Goal: Obtain resource: Obtain resource

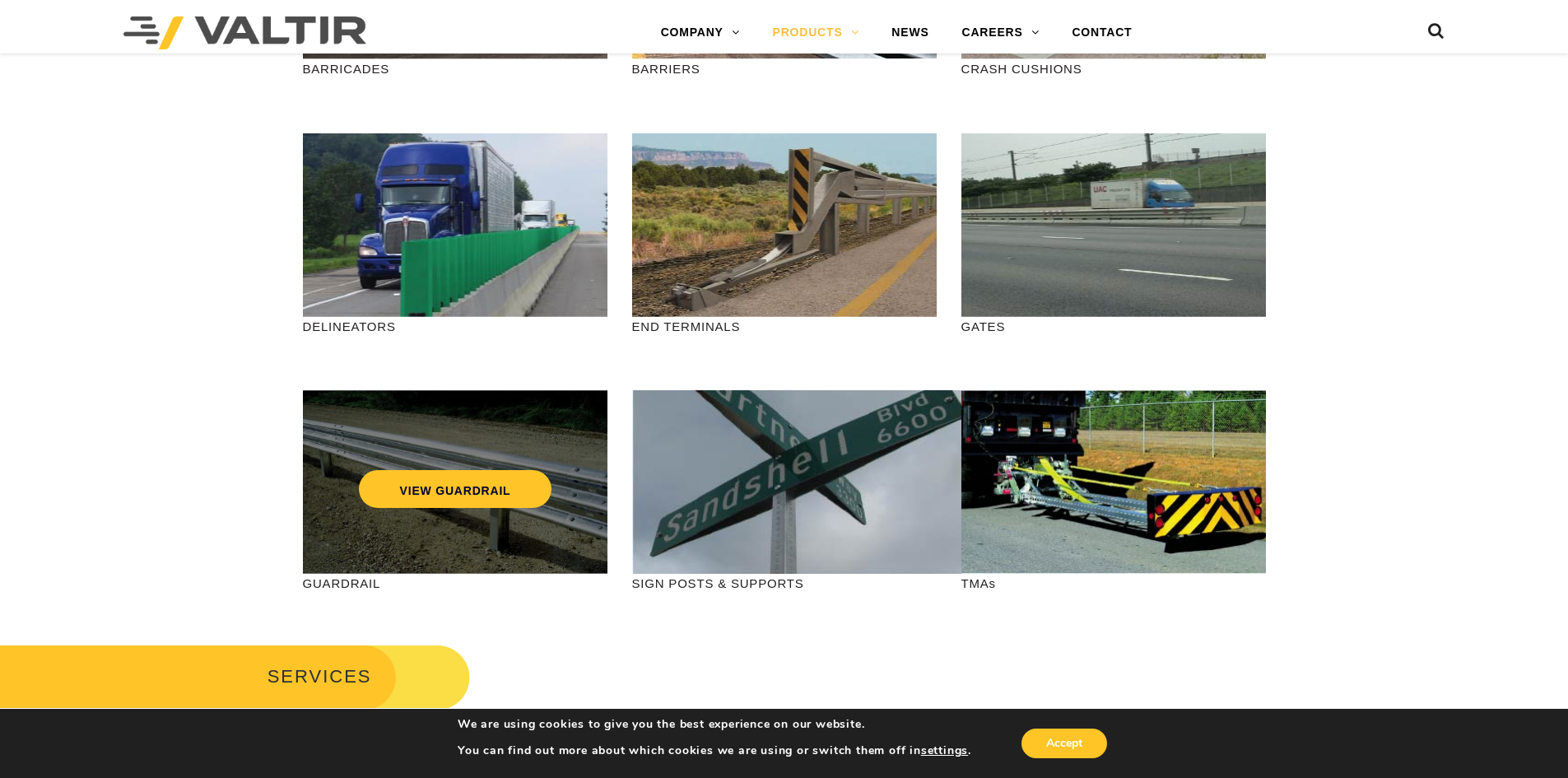
scroll to position [412, 0]
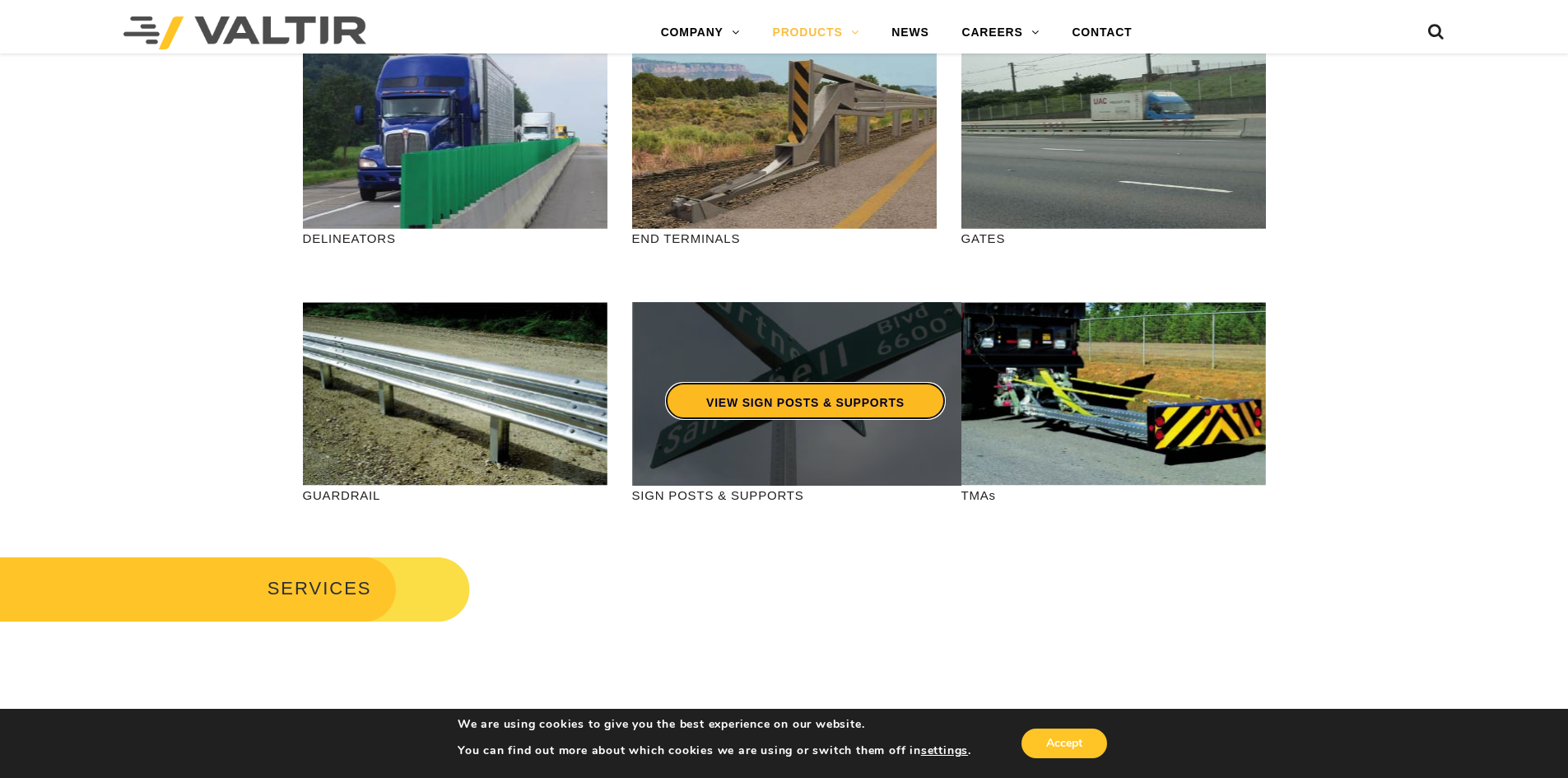
click at [805, 403] on link "VIEW SIGN POSTS & SUPPORTS" at bounding box center [805, 400] width 281 height 38
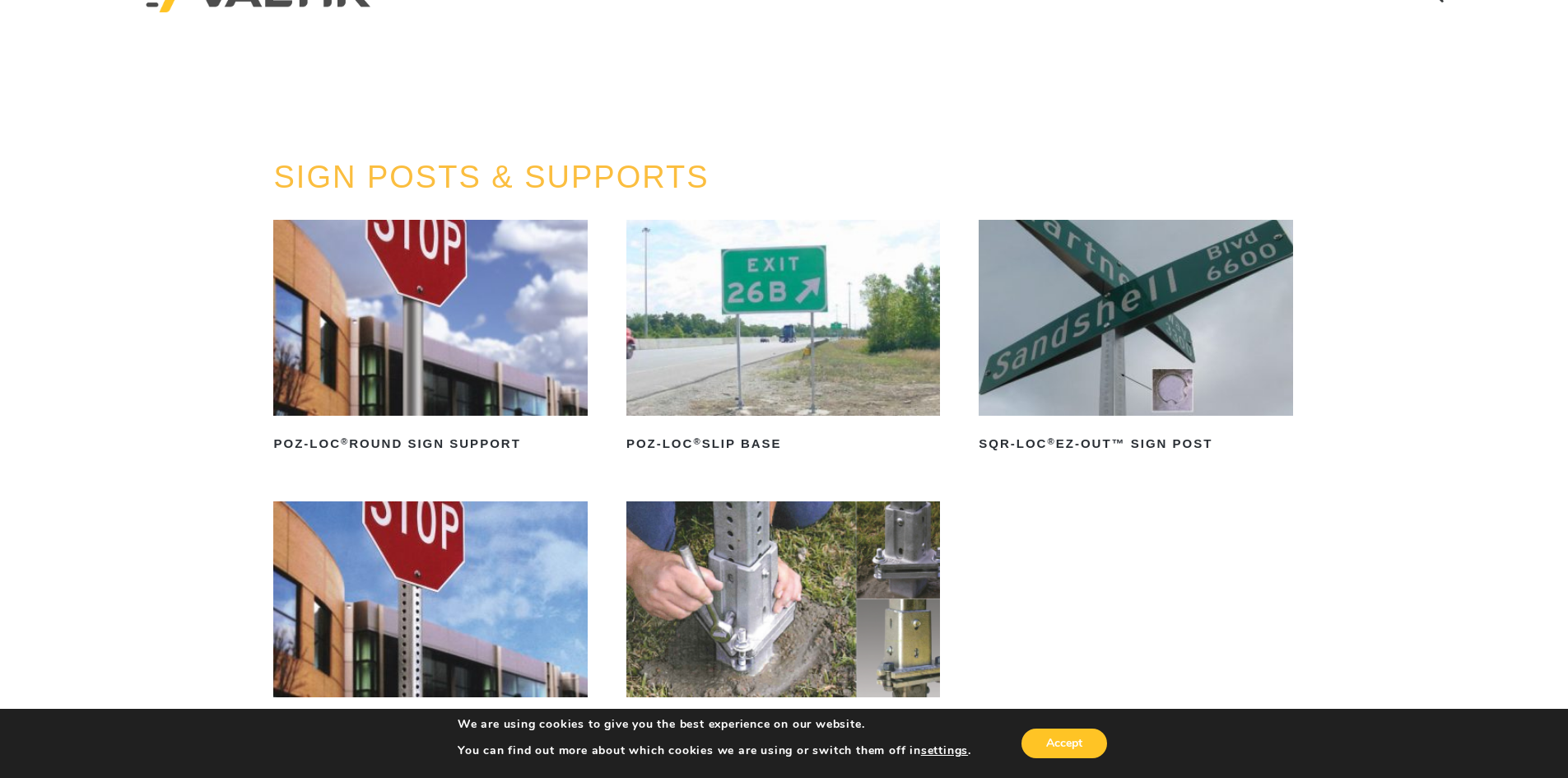
scroll to position [165, 0]
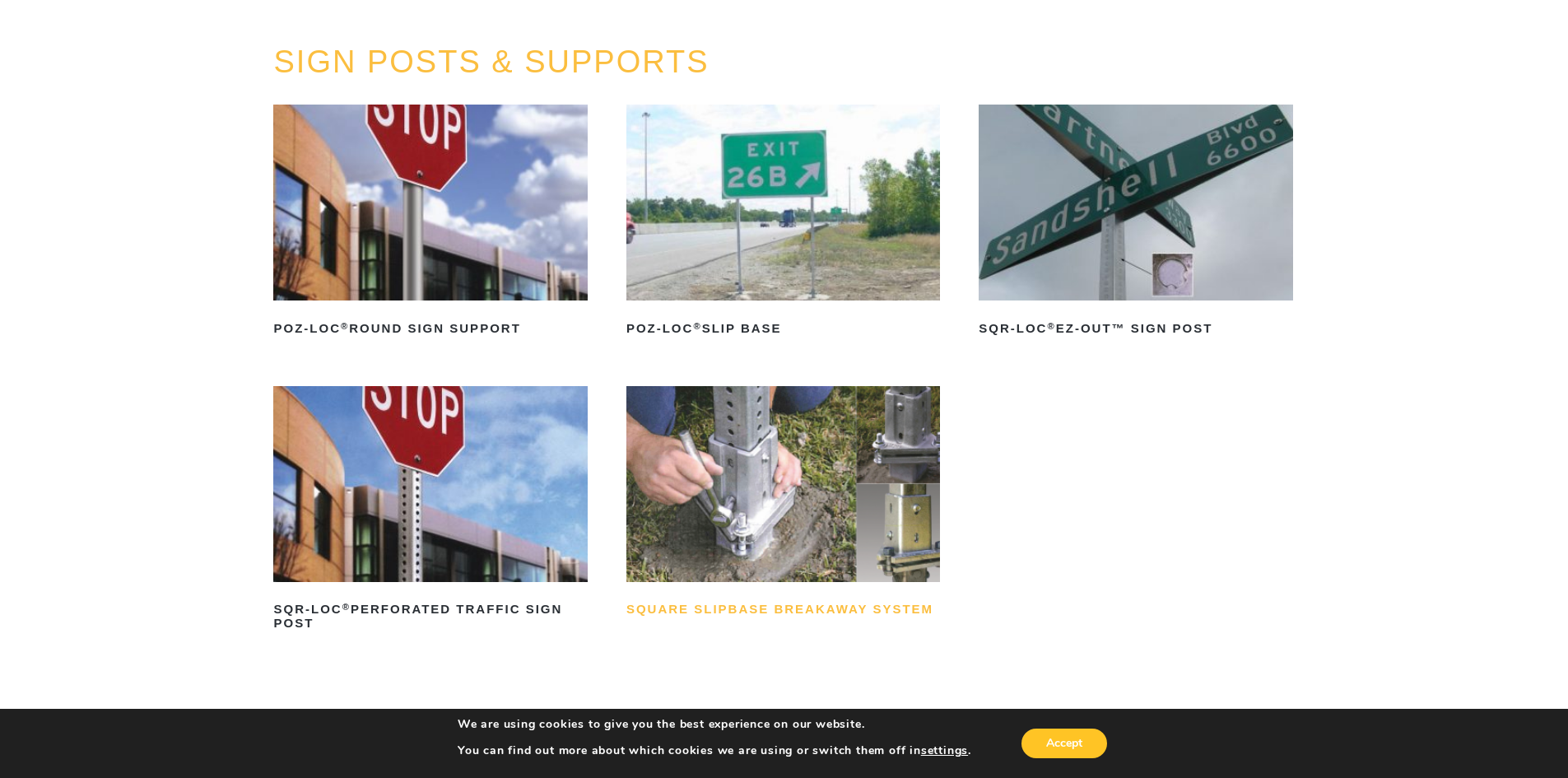
click at [773, 609] on h2 "Square Slipbase Breakaway System" at bounding box center [783, 610] width 314 height 27
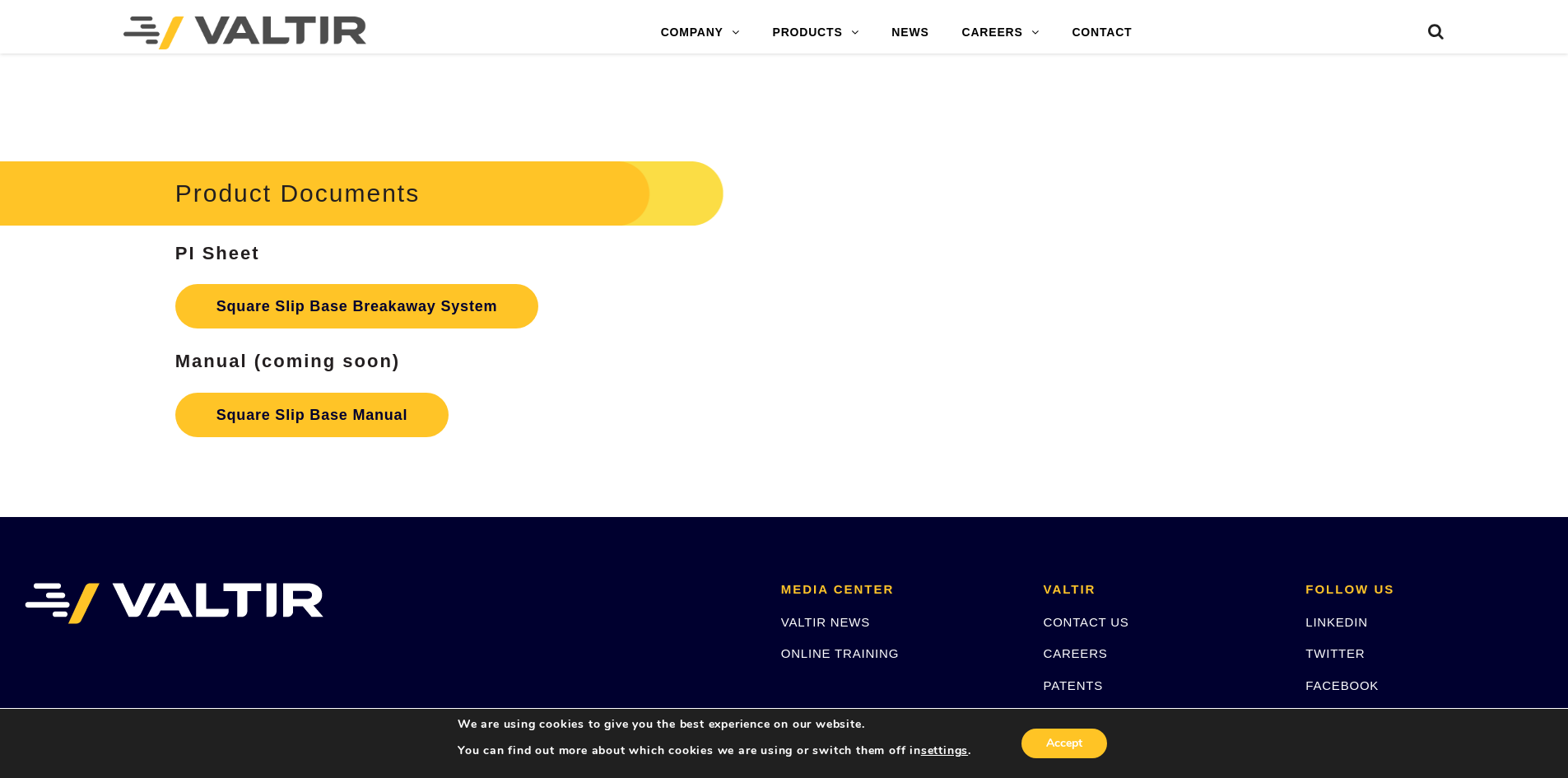
scroll to position [2798, 0]
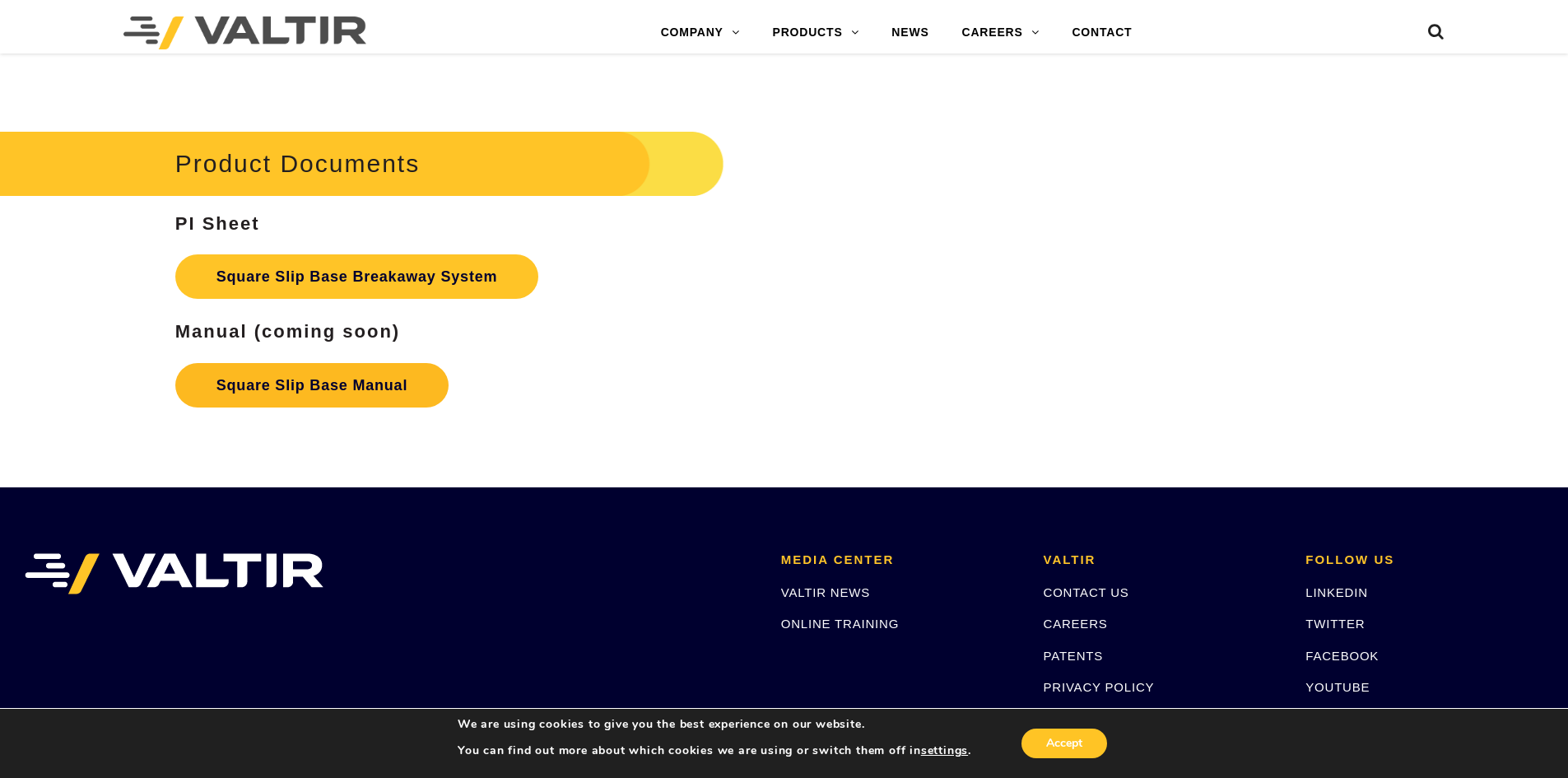
click at [297, 387] on link "Square Slip Base Manual" at bounding box center [312, 384] width 273 height 45
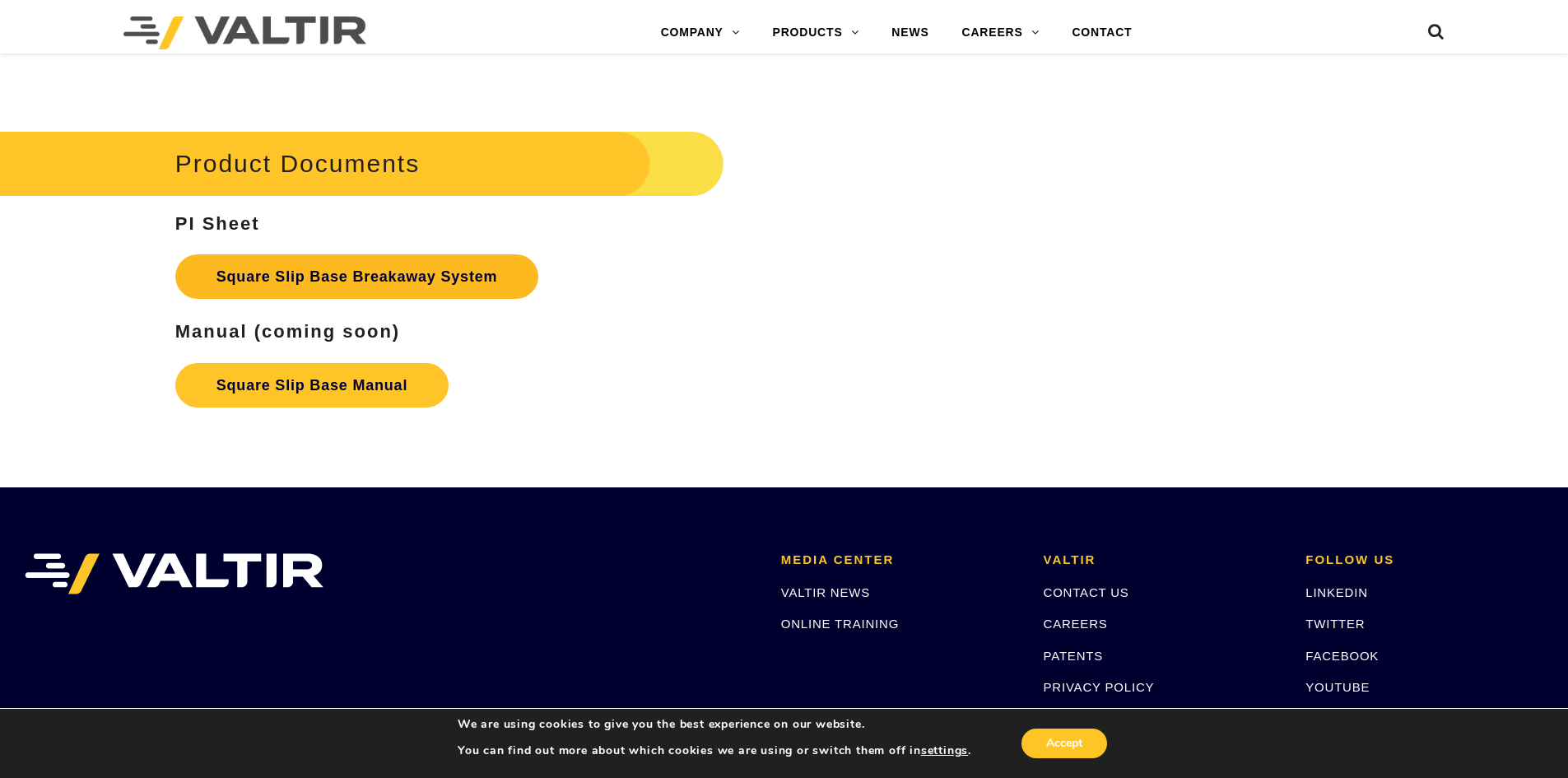
click at [379, 286] on link "Square Slip Base Breakaway System" at bounding box center [357, 276] width 363 height 45
